Goal: Transaction & Acquisition: Purchase product/service

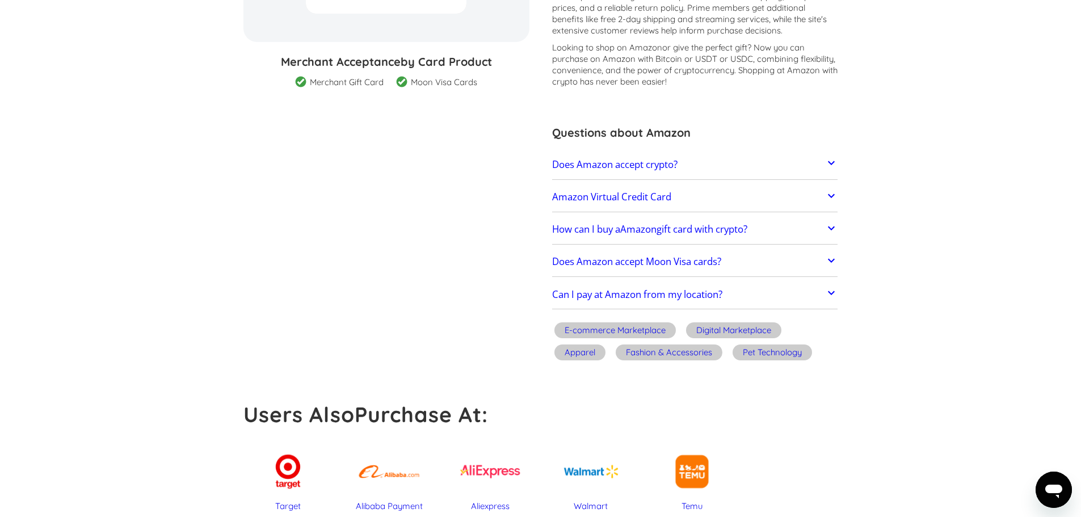
scroll to position [341, 0]
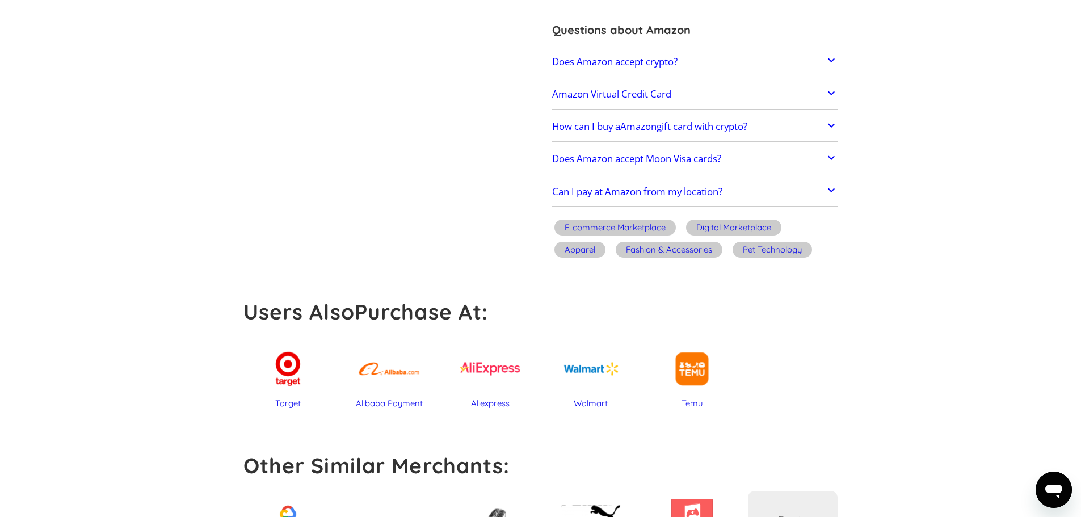
click at [633, 95] on h2 "Amazon Virtual Credit Card" at bounding box center [611, 94] width 119 height 11
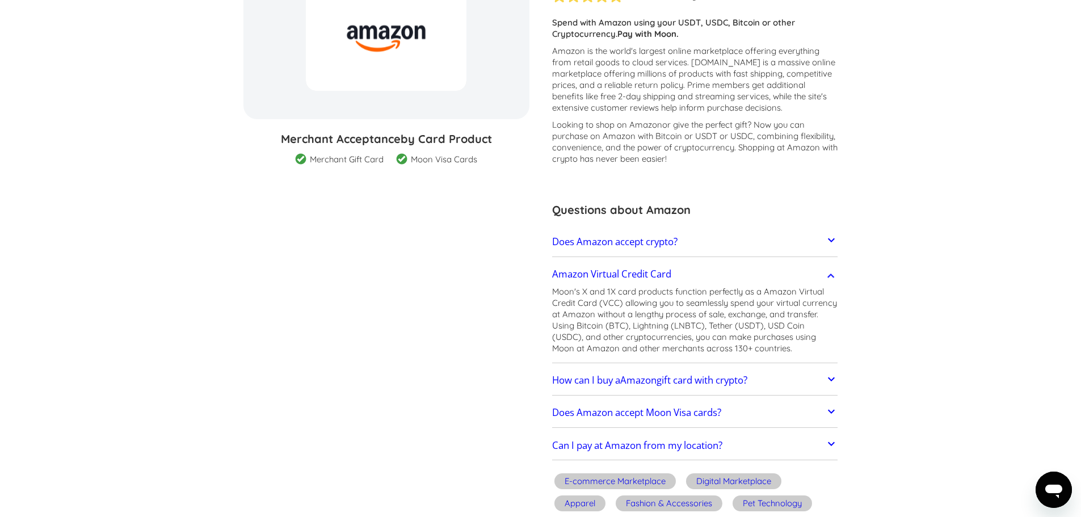
scroll to position [0, 0]
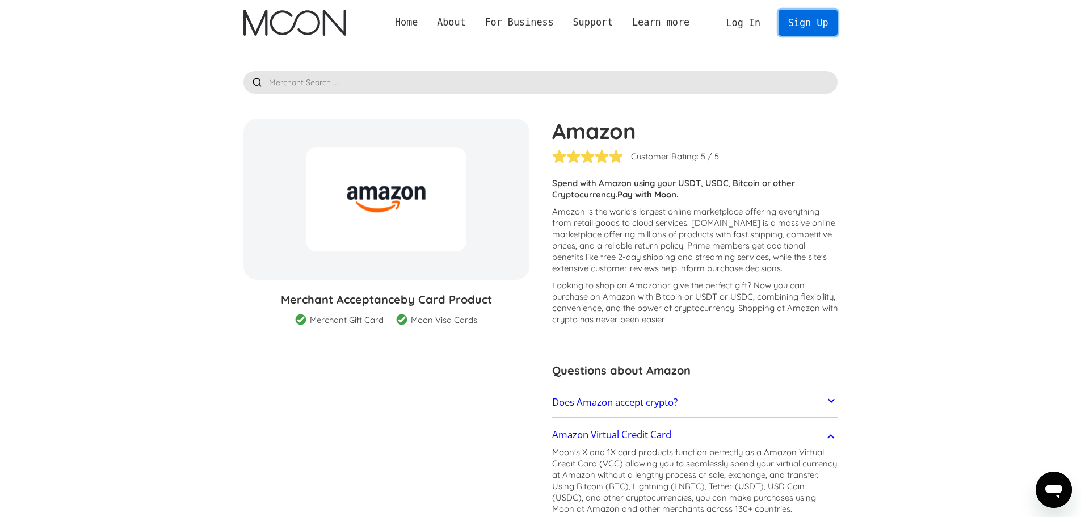
click at [808, 18] on link "Sign Up" at bounding box center [808, 23] width 59 height 26
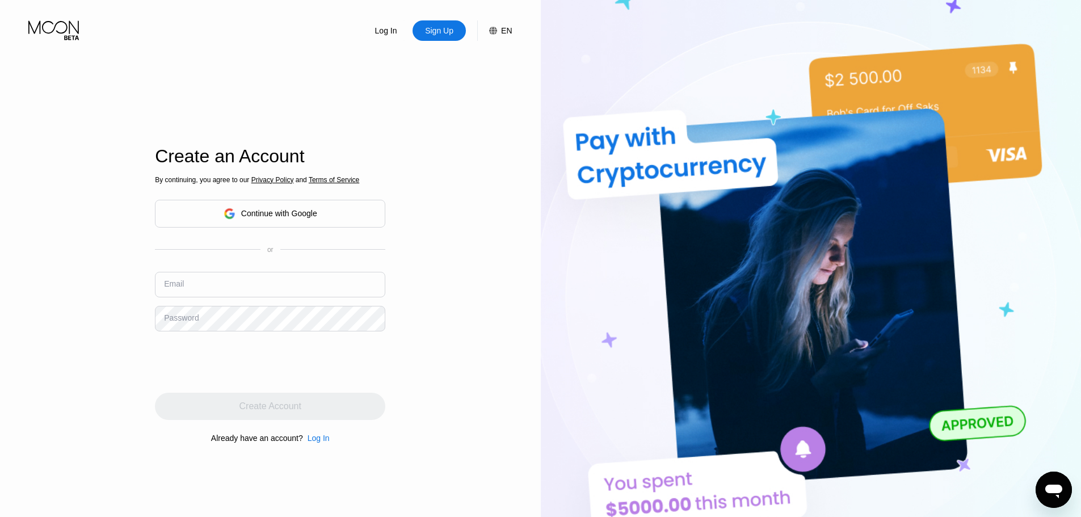
click at [282, 182] on span "Privacy Policy" at bounding box center [272, 180] width 43 height 8
click at [278, 211] on div "Continue with Google" at bounding box center [279, 213] width 76 height 9
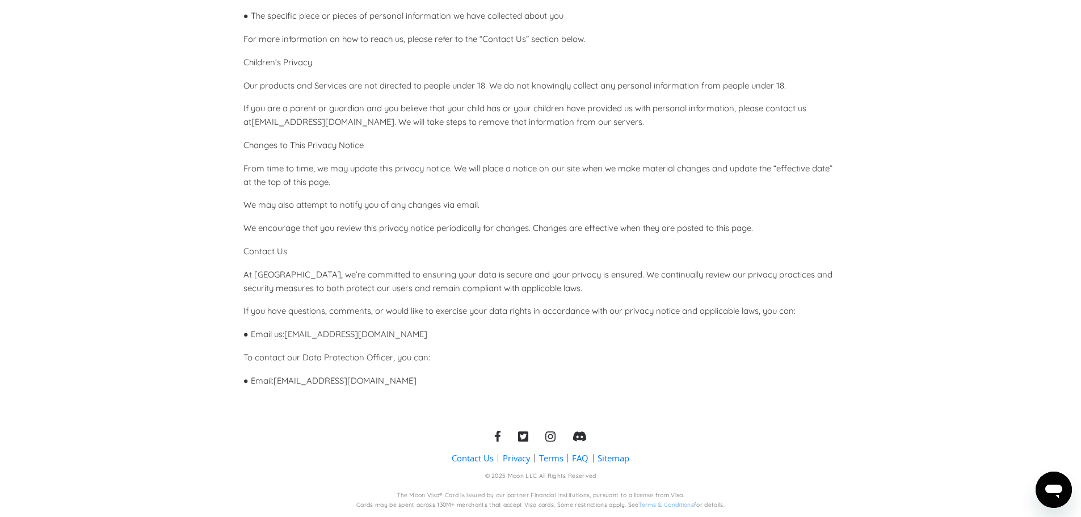
scroll to position [3020, 0]
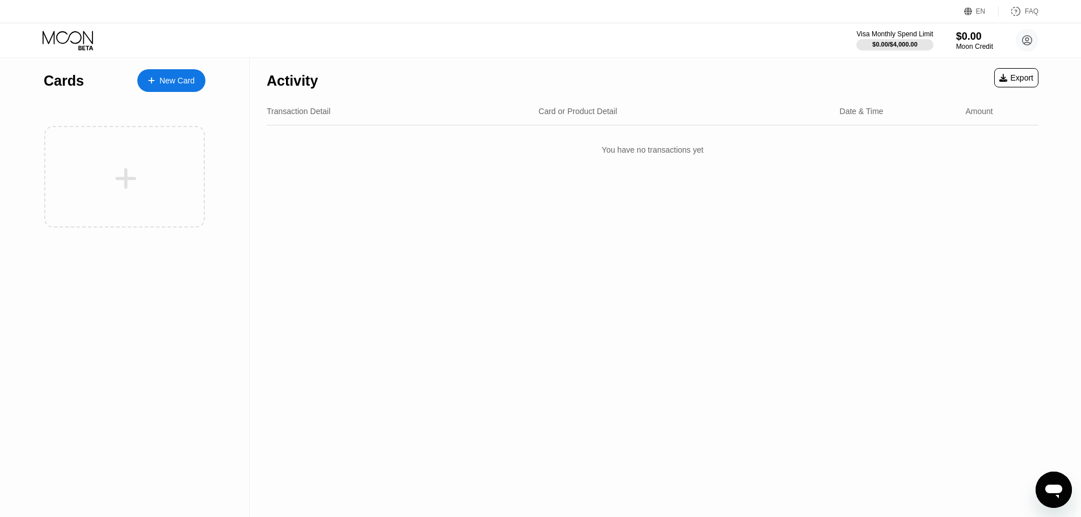
click at [171, 72] on div "New Card" at bounding box center [171, 80] width 68 height 23
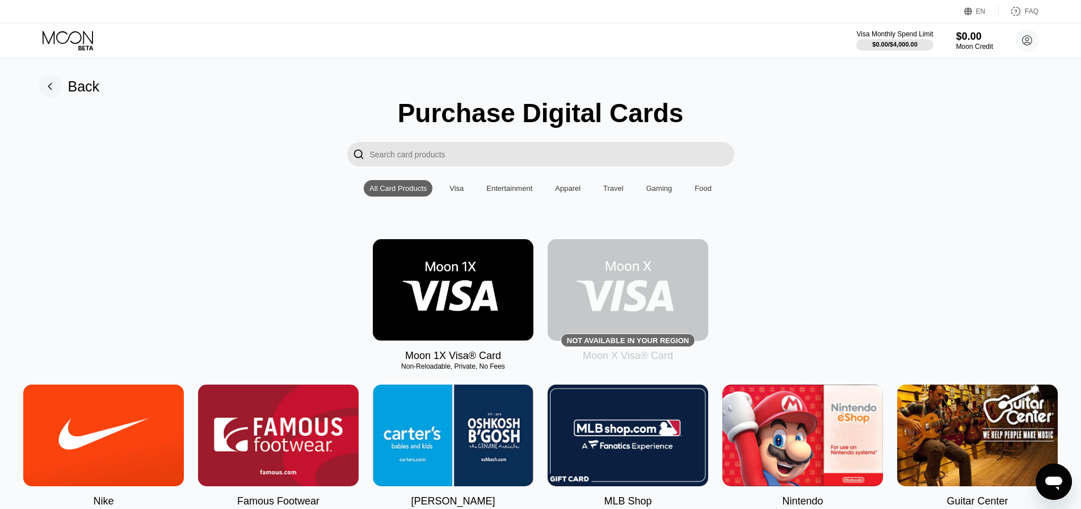
click at [458, 308] on img at bounding box center [453, 290] width 161 height 102
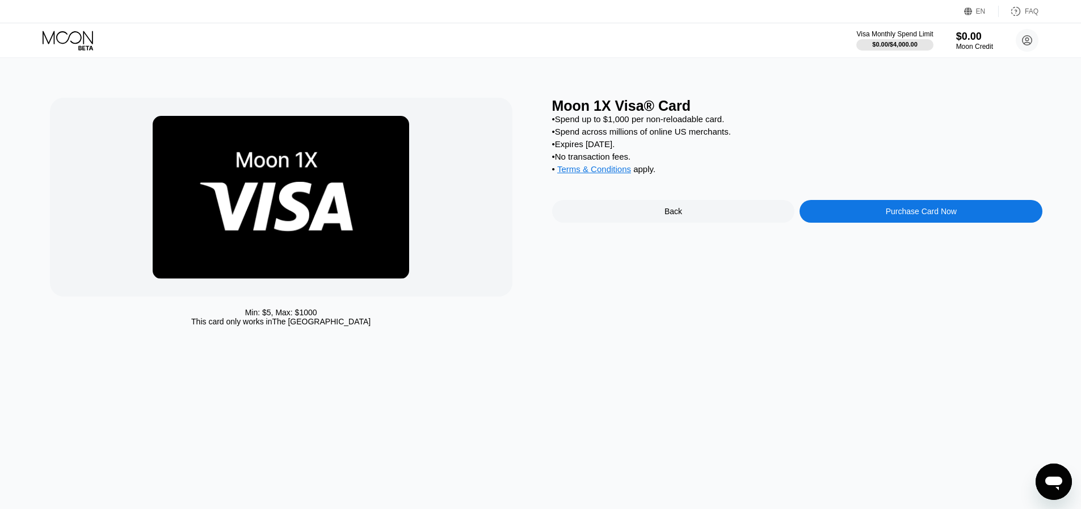
click at [927, 216] on div "Purchase Card Now" at bounding box center [921, 211] width 71 height 9
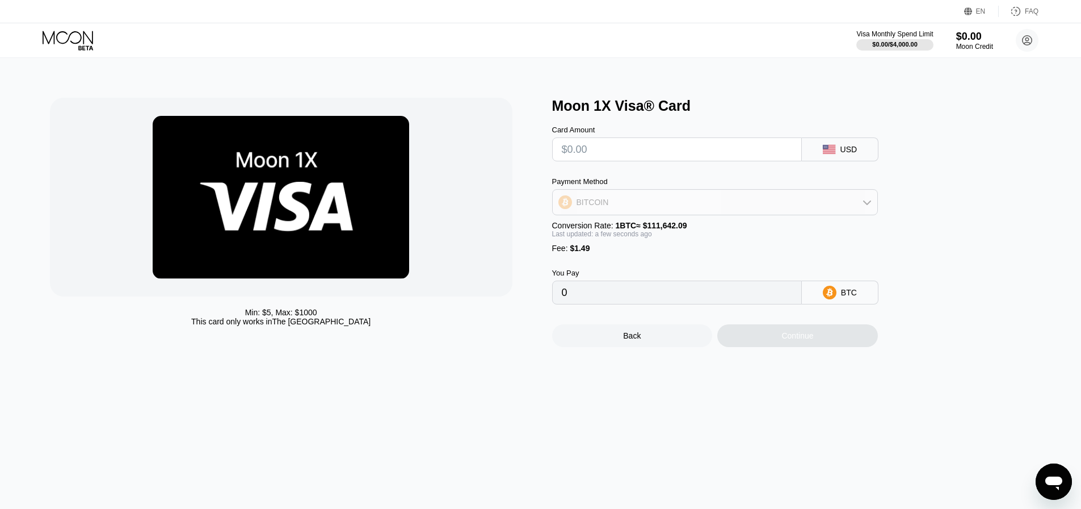
click at [827, 210] on div "BITCOIN" at bounding box center [715, 202] width 325 height 23
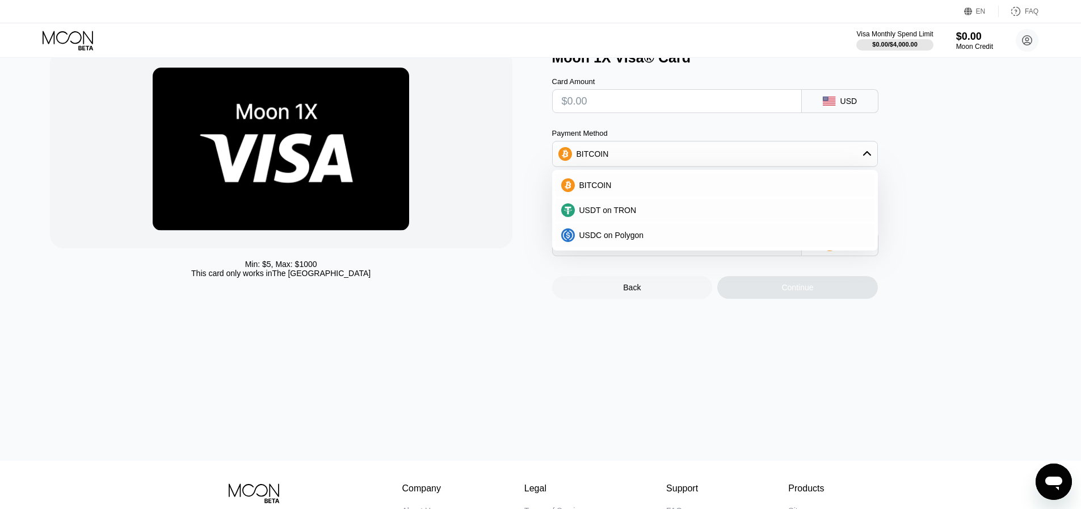
scroll to position [57, 0]
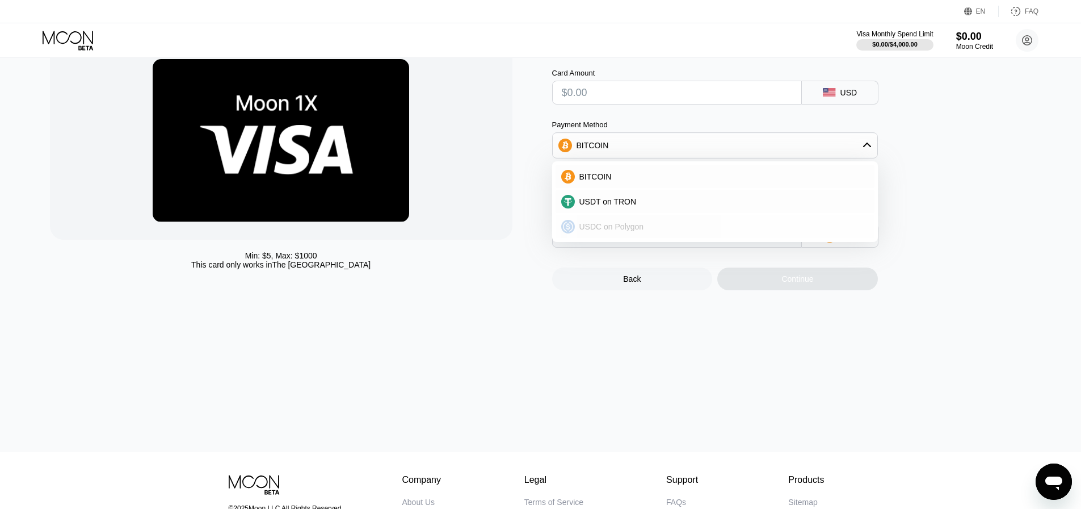
click at [616, 231] on span "USDC on Polygon" at bounding box center [611, 226] width 65 height 9
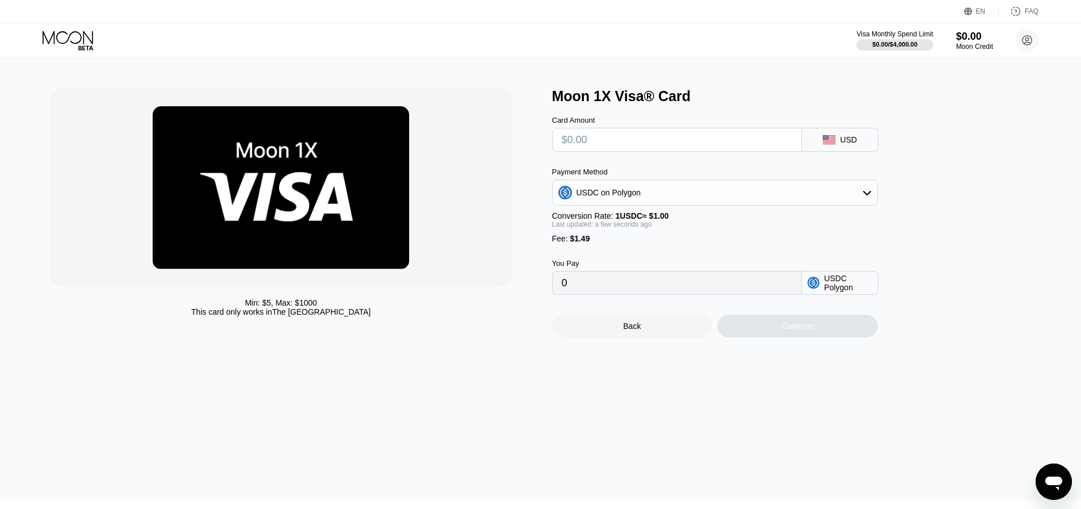
scroll to position [0, 0]
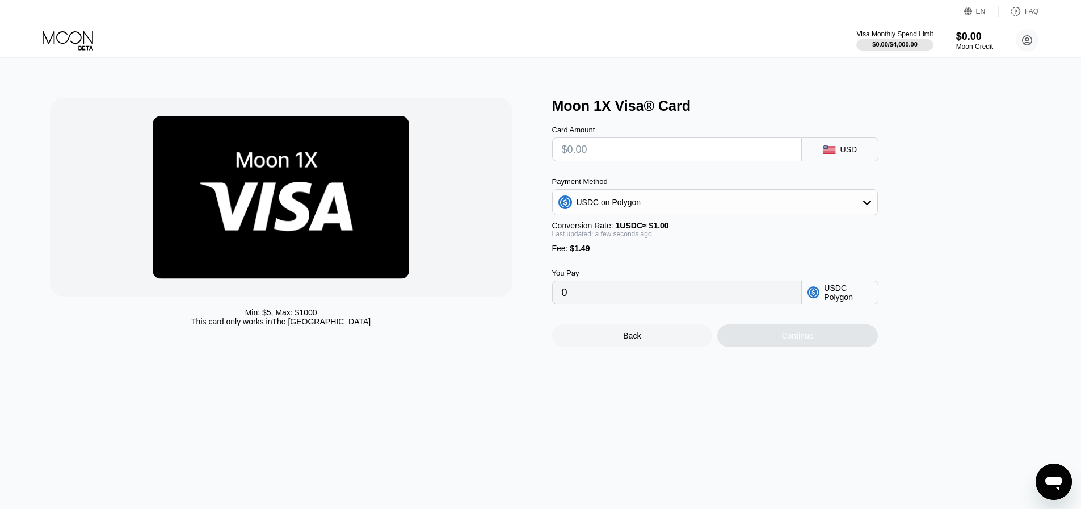
click at [634, 170] on div "Card Amount USD Payment Method USDC on Polygon Conversion Rate: 1 USDC ≈ $1.00 …" at bounding box center [733, 209] width 363 height 190
click at [627, 151] on input "text" at bounding box center [677, 149] width 230 height 23
type input "$3"
type input "4.49000000"
type input "0"
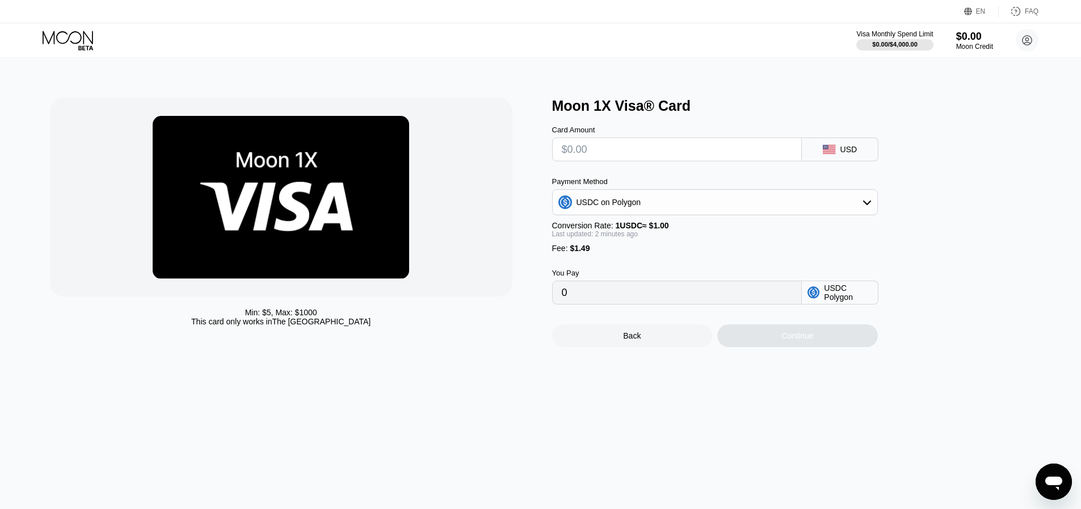
drag, startPoint x: 978, startPoint y: 124, endPoint x: 970, endPoint y: 19, distance: 105.3
click at [981, 123] on div "Moon 1X Visa® Card Card Amount USD Payment Method USDC on Polygon Conversion Ra…" at bounding box center [797, 222] width 491 height 249
